Goal: Browse casually: Explore the website without a specific task or goal

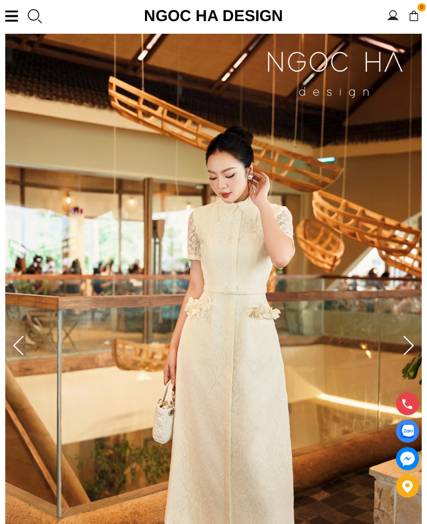
scroll to position [64, 0]
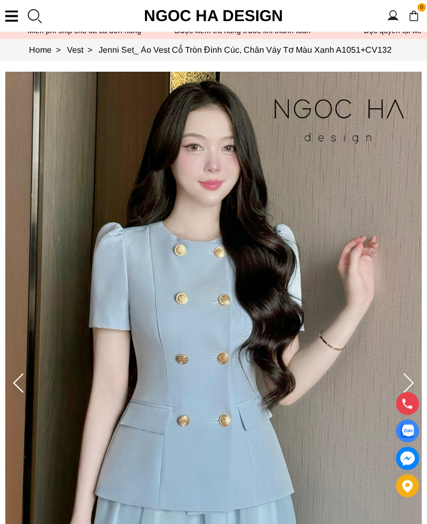
scroll to position [11, 0]
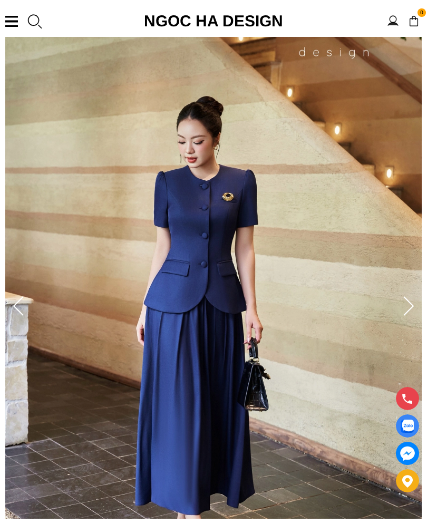
scroll to position [102, 0]
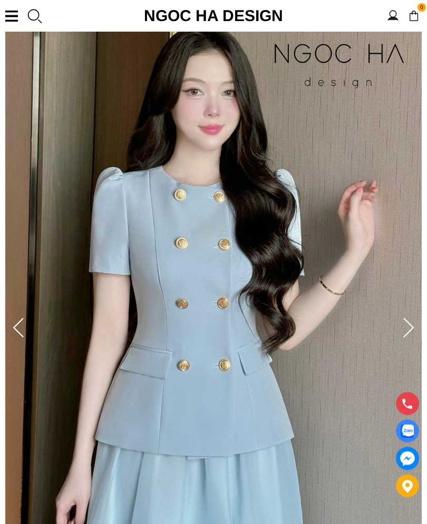
scroll to position [73, 0]
